Goal: Information Seeking & Learning: Check status

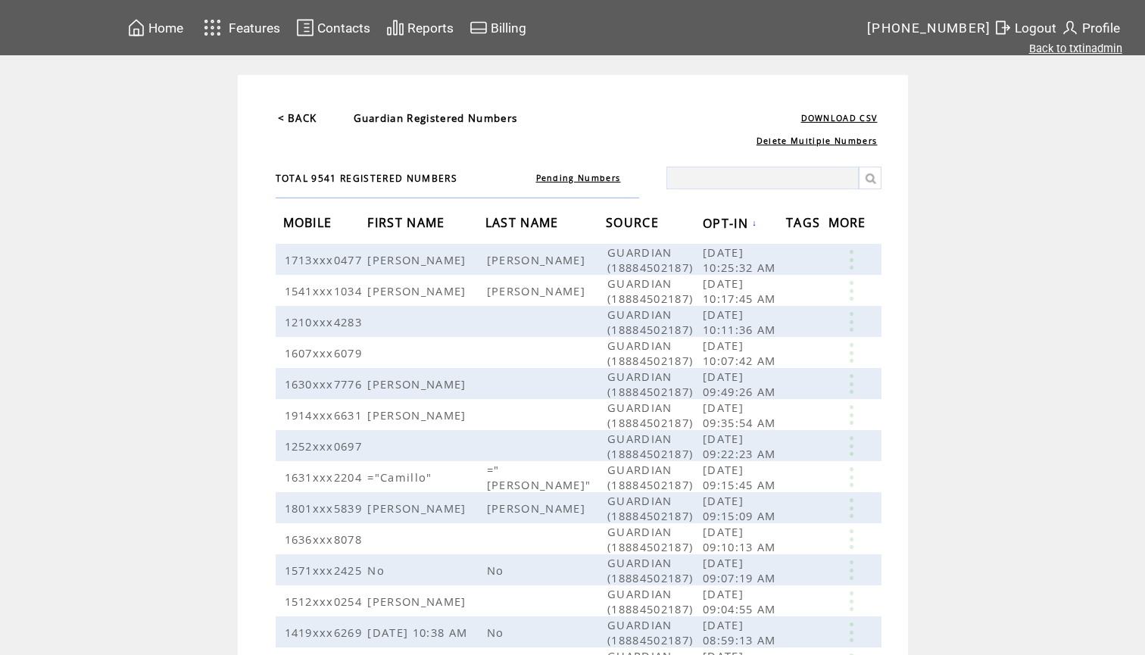
click at [1074, 48] on link "Back to txtinadmin" at bounding box center [1075, 49] width 93 height 14
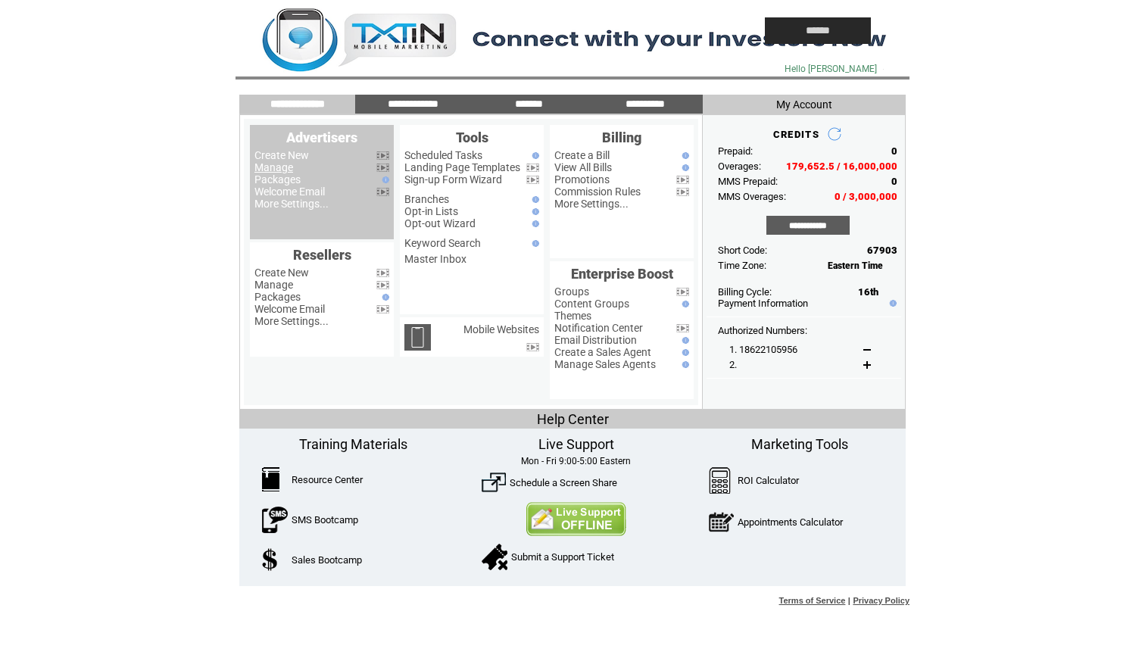
click at [273, 166] on link "Manage" at bounding box center [273, 167] width 39 height 12
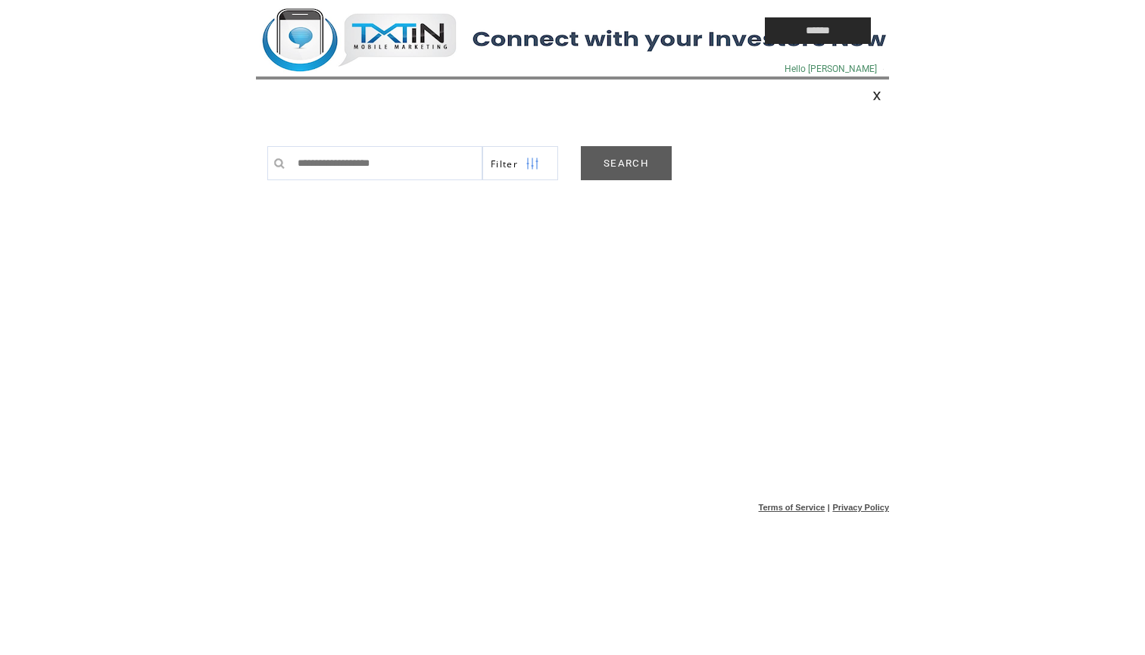
click at [632, 154] on link "SEARCH" at bounding box center [626, 163] width 91 height 34
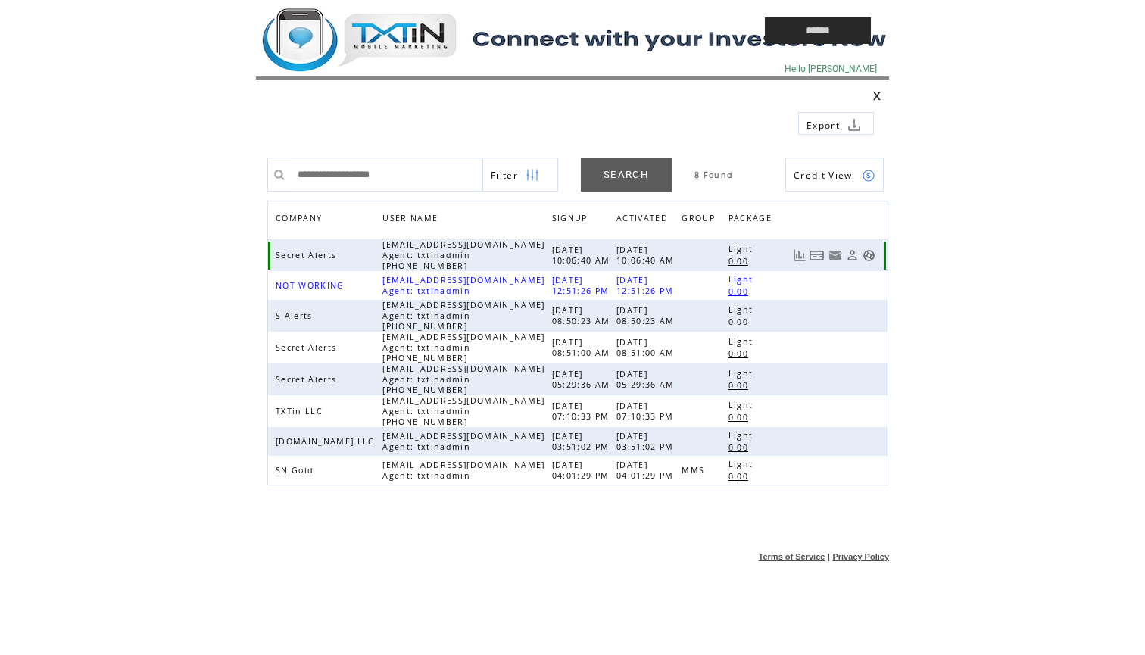
click at [850, 255] on link at bounding box center [852, 255] width 13 height 13
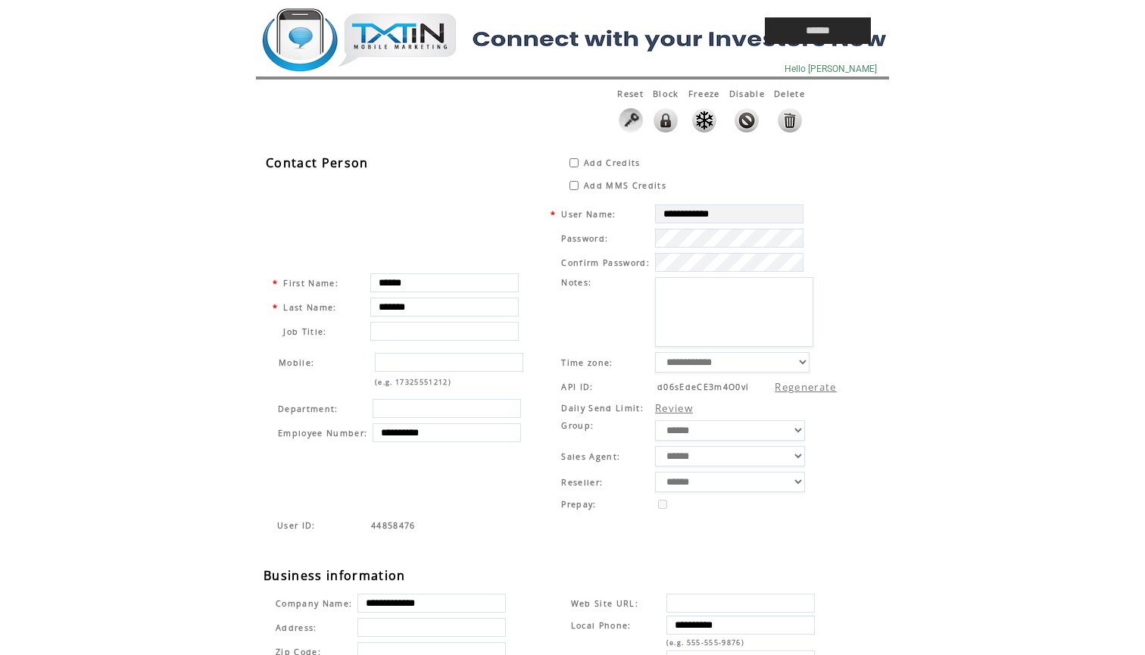
click at [389, 38] on td at bounding box center [475, 30] width 439 height 61
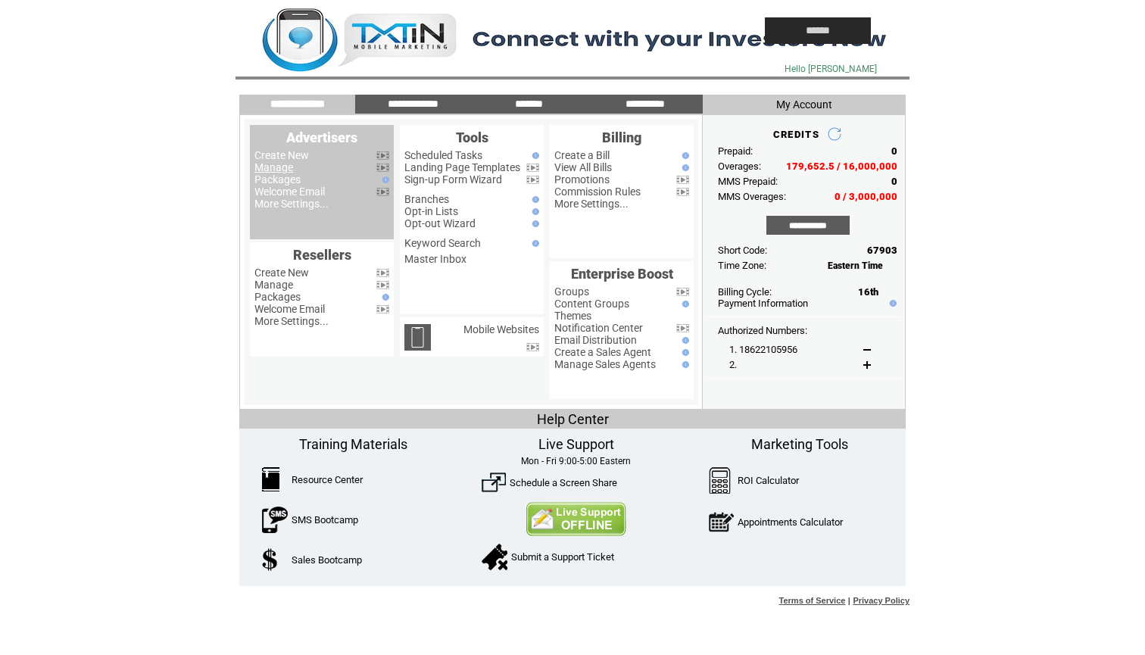
click at [279, 166] on link "Manage" at bounding box center [273, 167] width 39 height 12
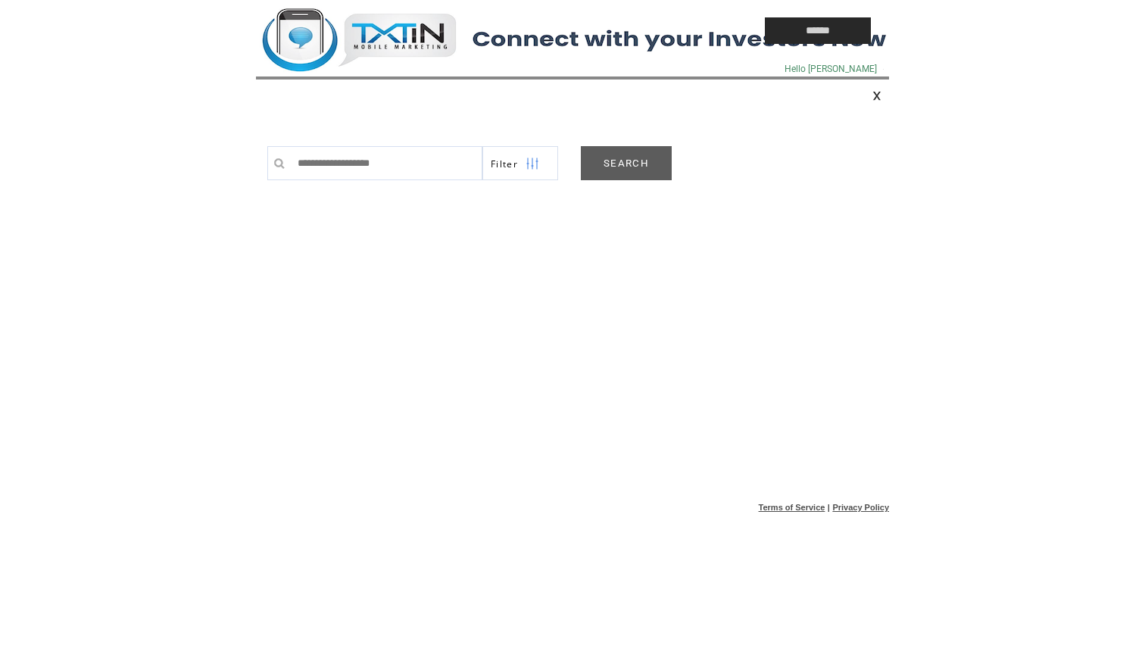
click at [635, 162] on link "SEARCH" at bounding box center [626, 163] width 91 height 34
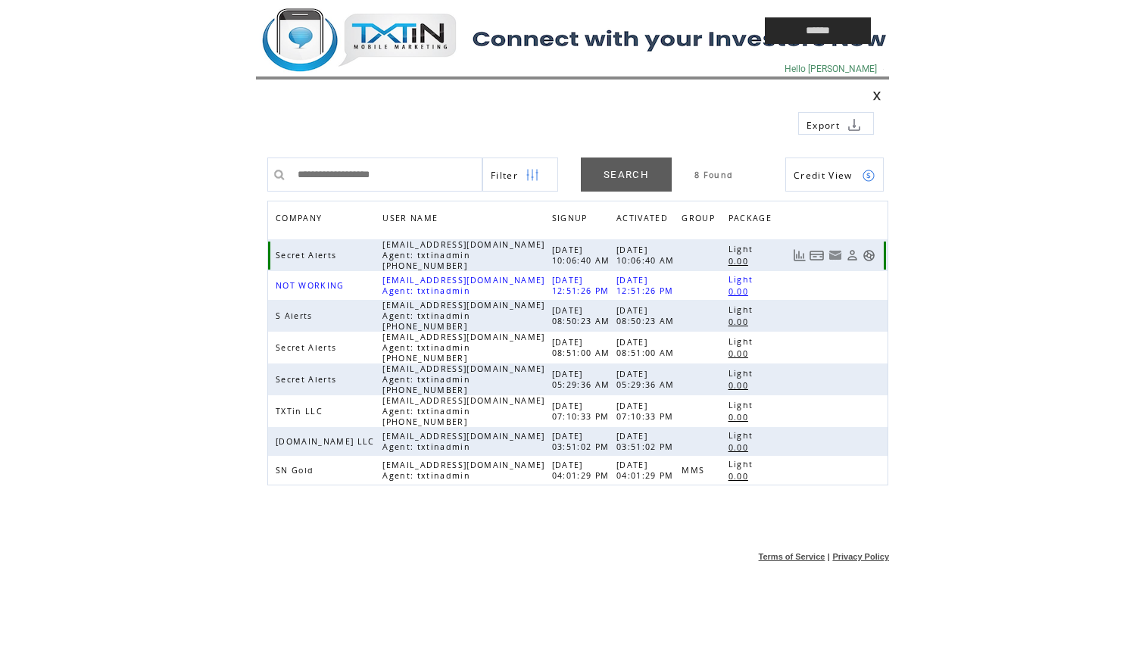
click at [869, 257] on link at bounding box center [868, 255] width 13 height 13
click at [386, 28] on td at bounding box center [475, 30] width 439 height 61
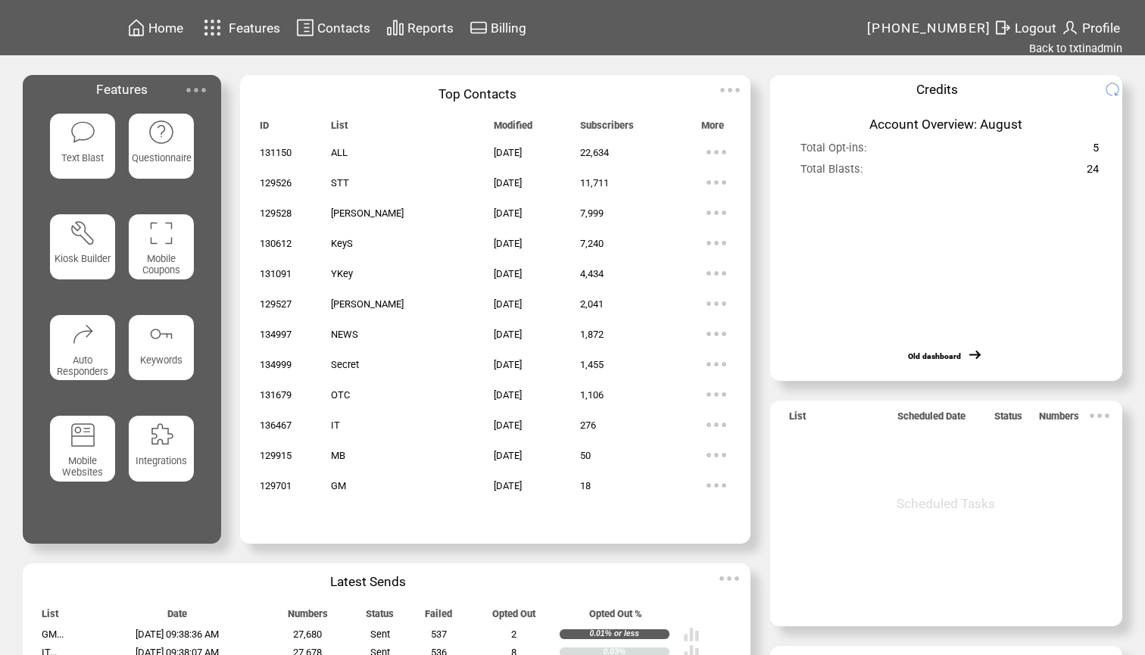
click at [441, 27] on span "Reports" at bounding box center [430, 27] width 46 height 15
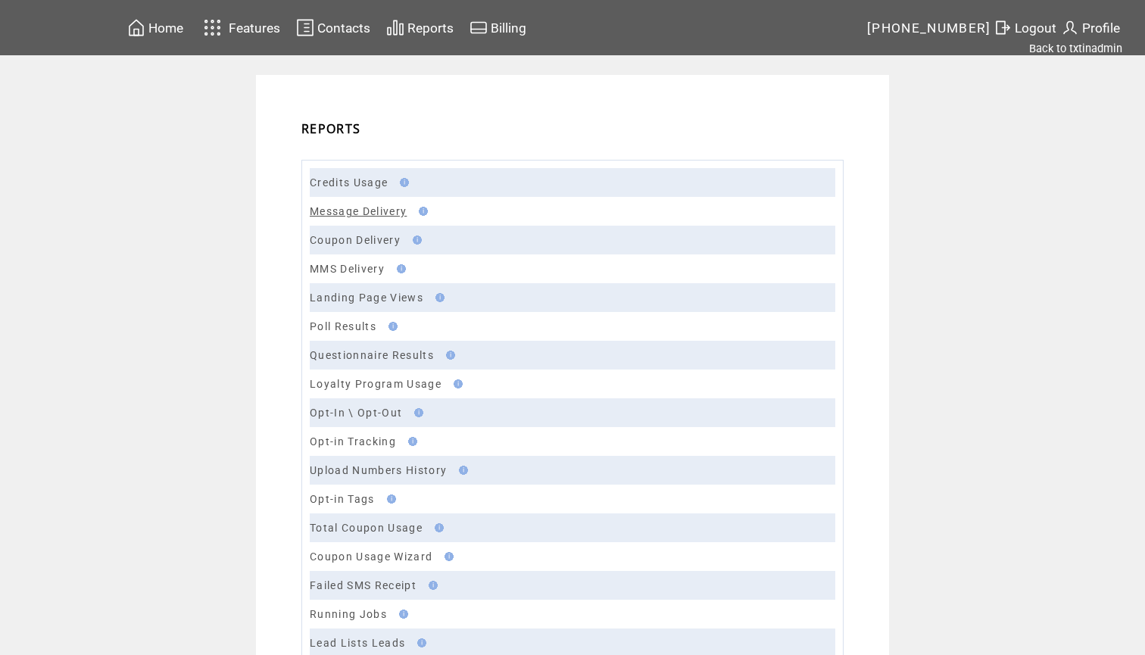
click at [357, 208] on link "Message Delivery" at bounding box center [358, 211] width 97 height 12
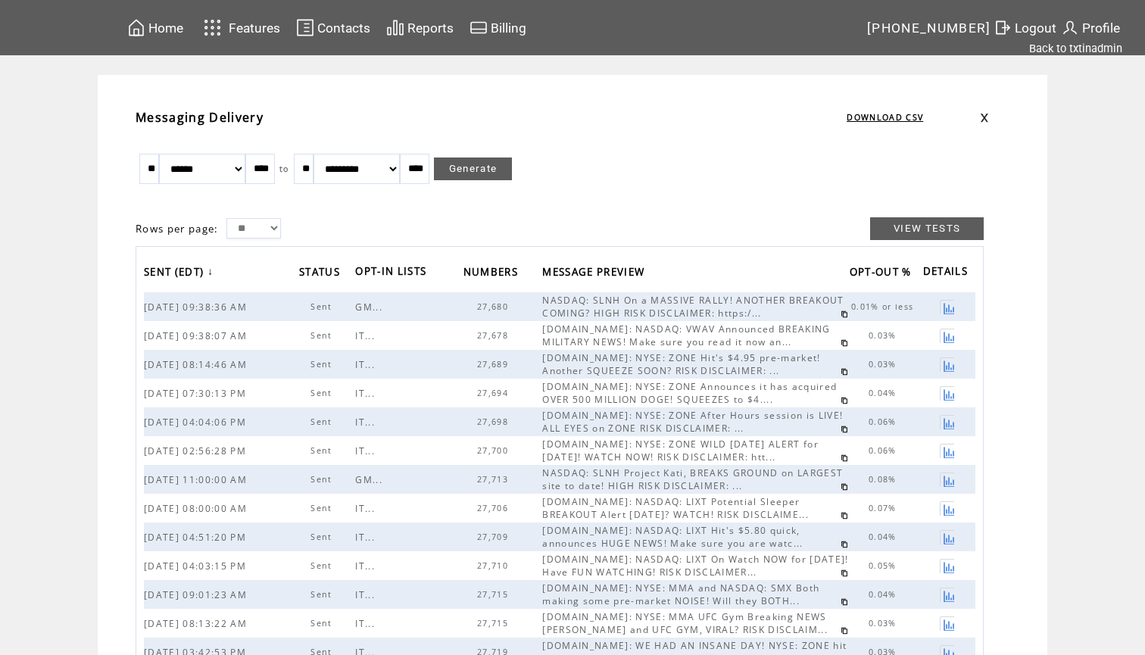
click at [176, 33] on span "Home" at bounding box center [165, 27] width 35 height 15
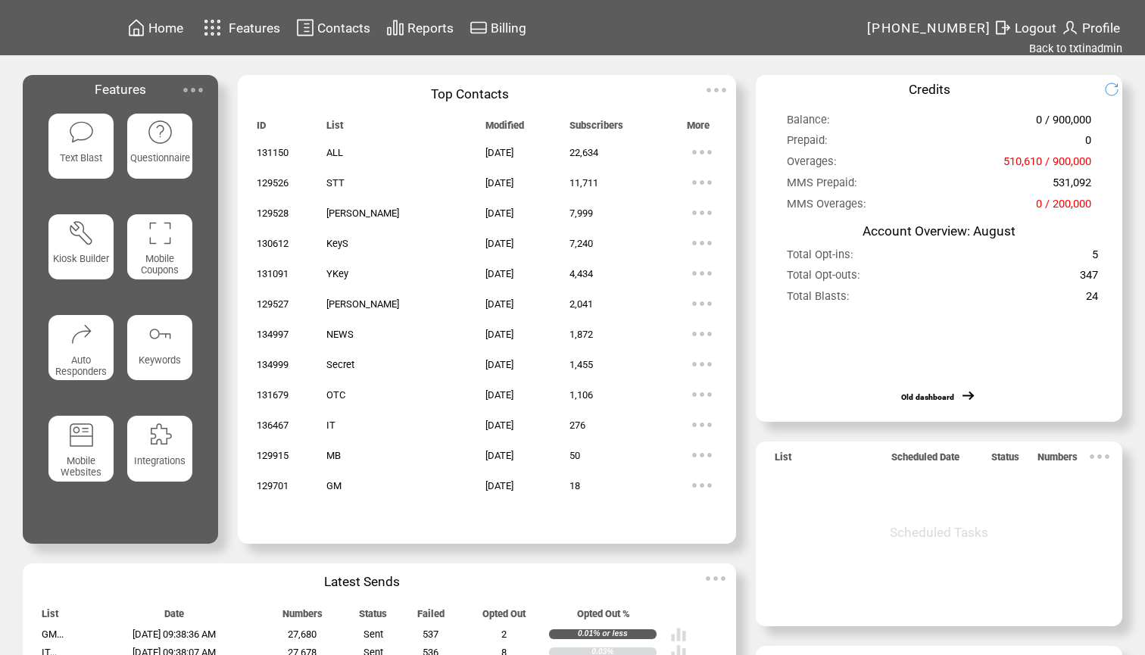
click at [451, 31] on span "Reports" at bounding box center [430, 27] width 46 height 15
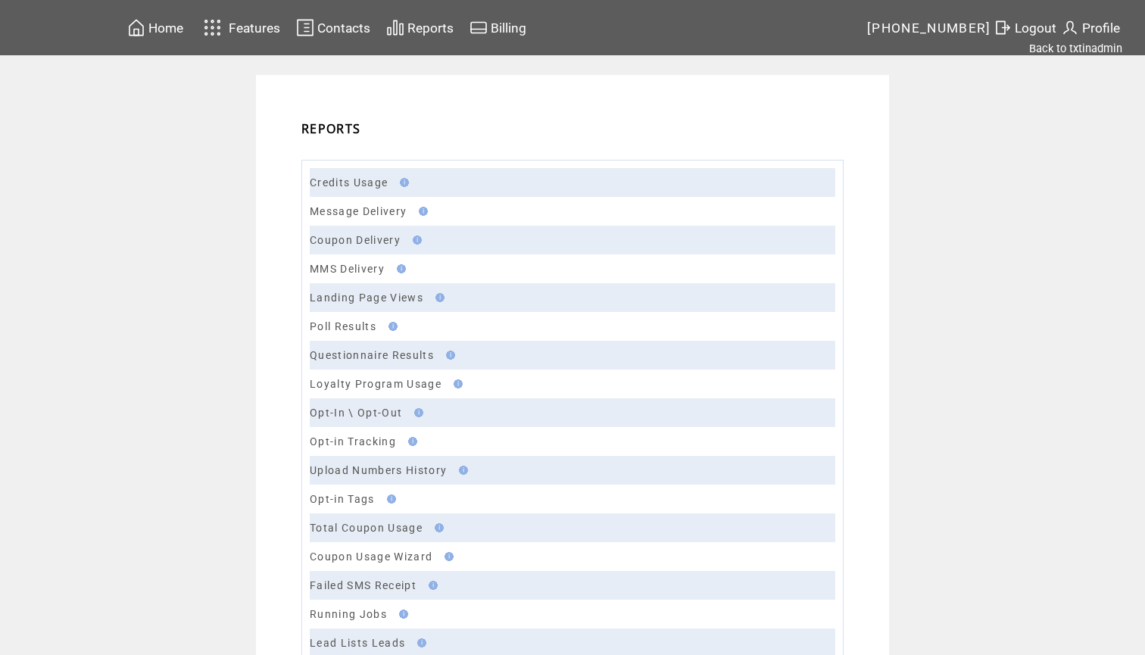
click at [347, 204] on td "Message Delivery" at bounding box center [573, 211] width 526 height 29
click at [347, 207] on link "Message Delivery" at bounding box center [358, 211] width 97 height 12
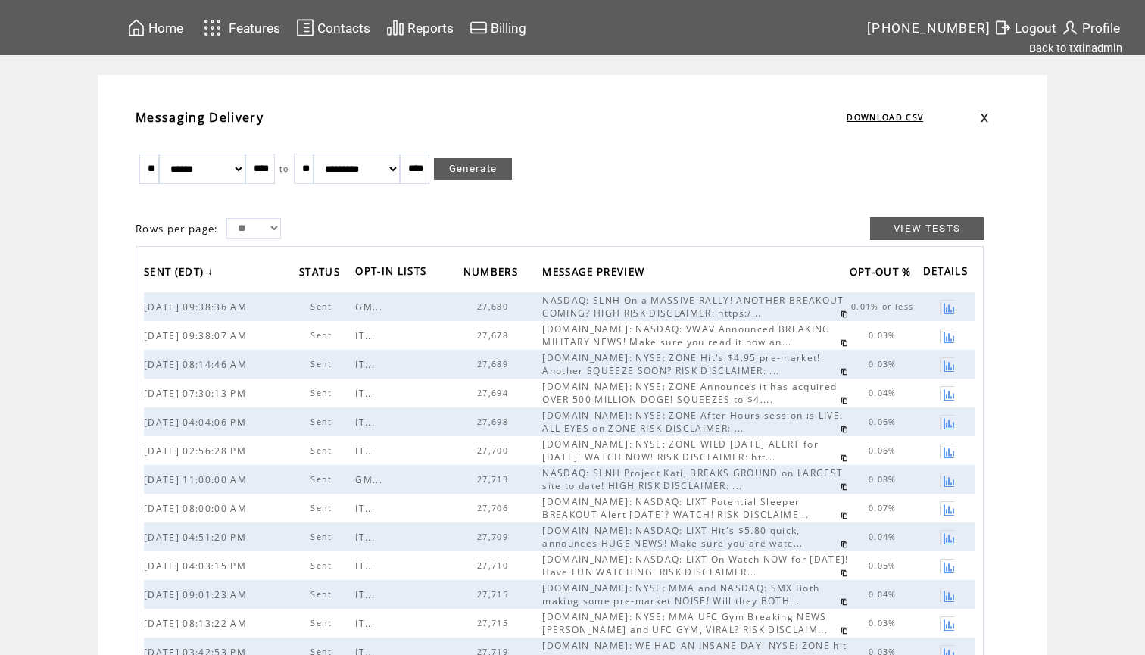
click at [948, 308] on link at bounding box center [947, 307] width 14 height 14
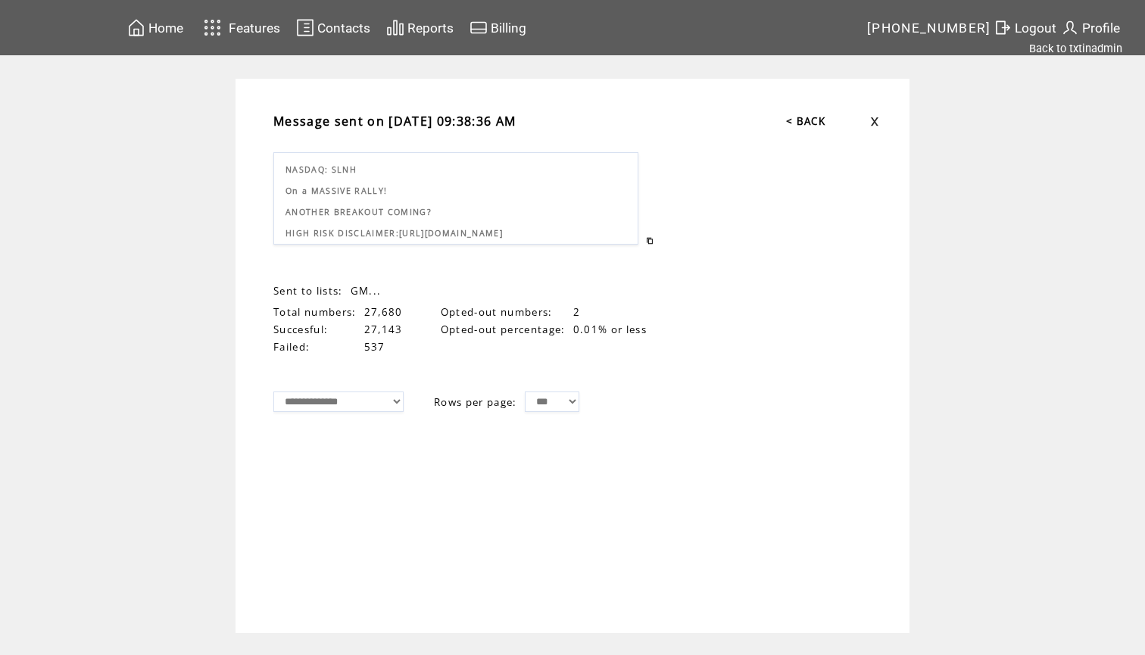
click at [182, 30] on span "Home" at bounding box center [165, 27] width 35 height 15
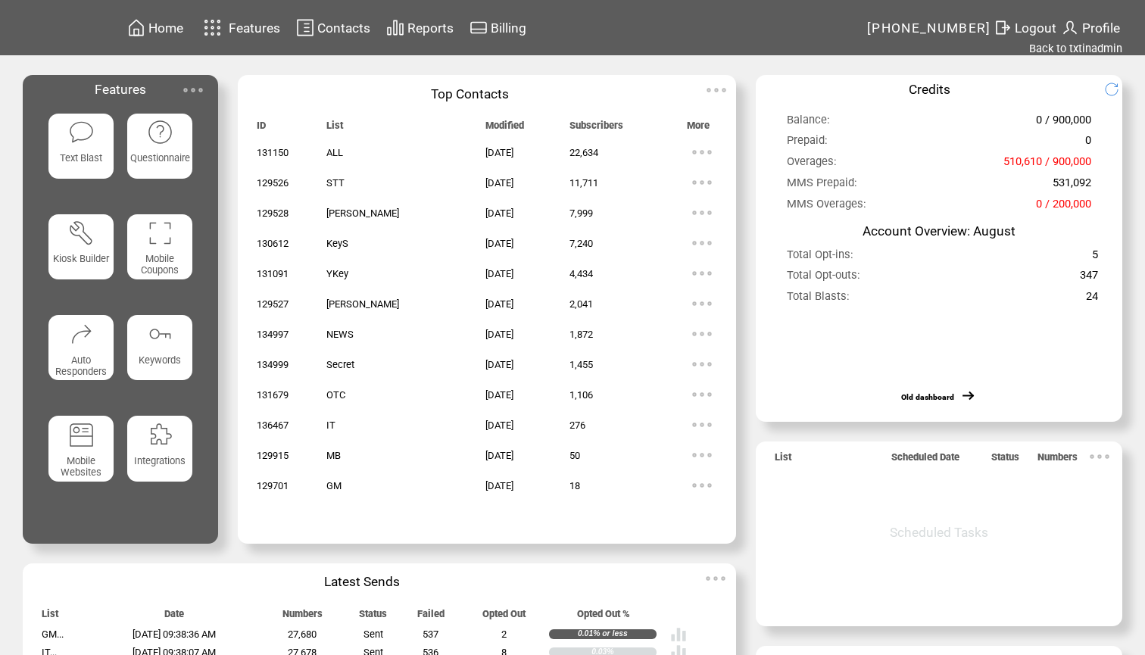
click at [170, 25] on span "Home" at bounding box center [165, 27] width 35 height 15
